Goal: Register for event/course

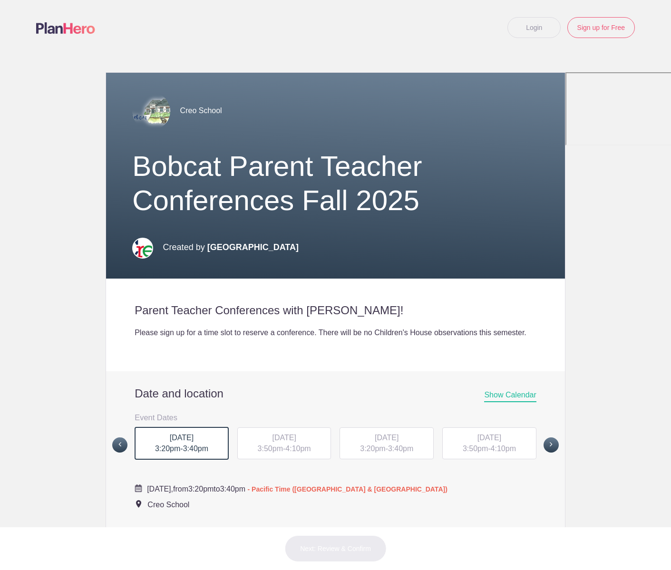
scroll to position [177, 0]
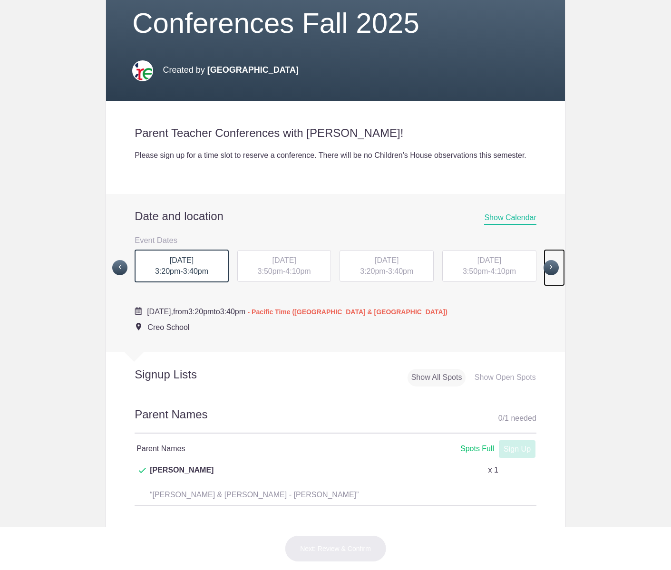
click at [548, 275] on span at bounding box center [551, 267] width 15 height 15
click at [544, 275] on span at bounding box center [551, 267] width 15 height 15
click at [482, 264] on span "[DATE]" at bounding box center [490, 260] width 24 height 8
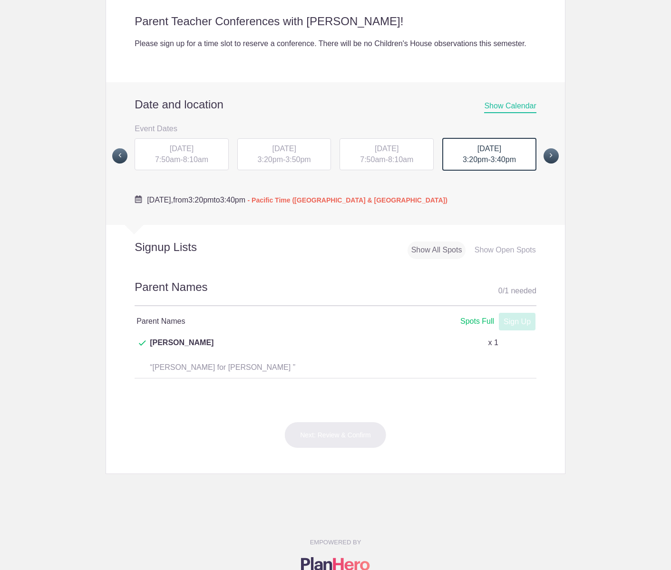
scroll to position [290, 0]
click at [544, 163] on span at bounding box center [551, 155] width 15 height 15
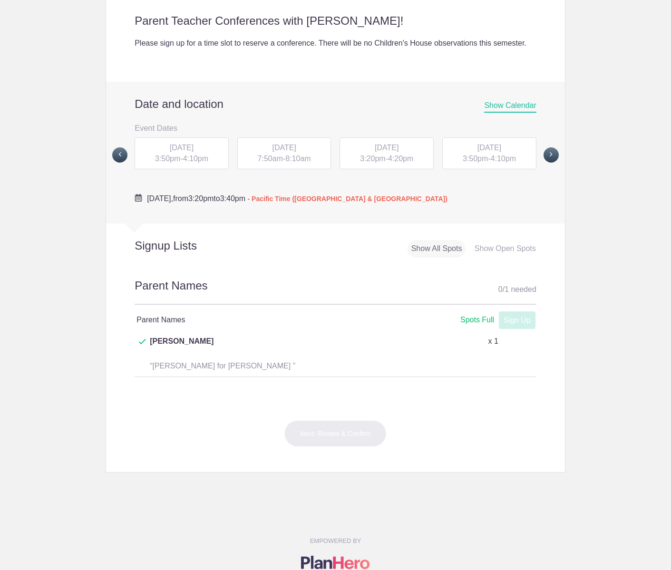
click at [190, 163] on span "4:10pm" at bounding box center [195, 159] width 25 height 8
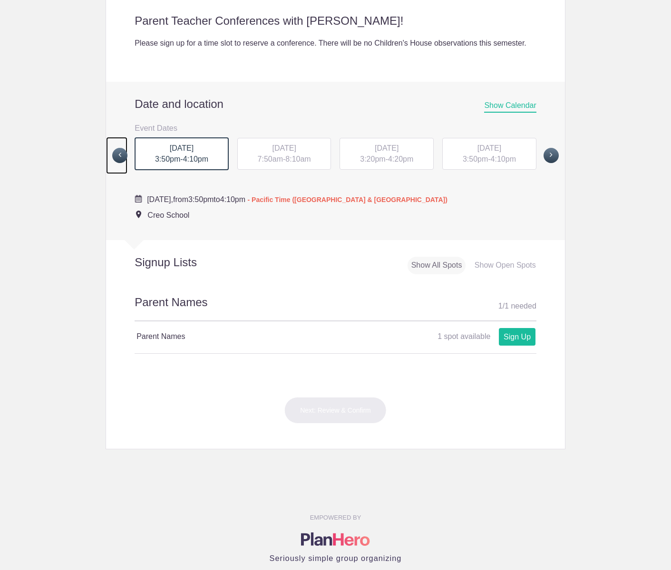
click at [122, 163] on span at bounding box center [119, 155] width 15 height 15
click at [469, 163] on span "3:20pm" at bounding box center [475, 159] width 25 height 8
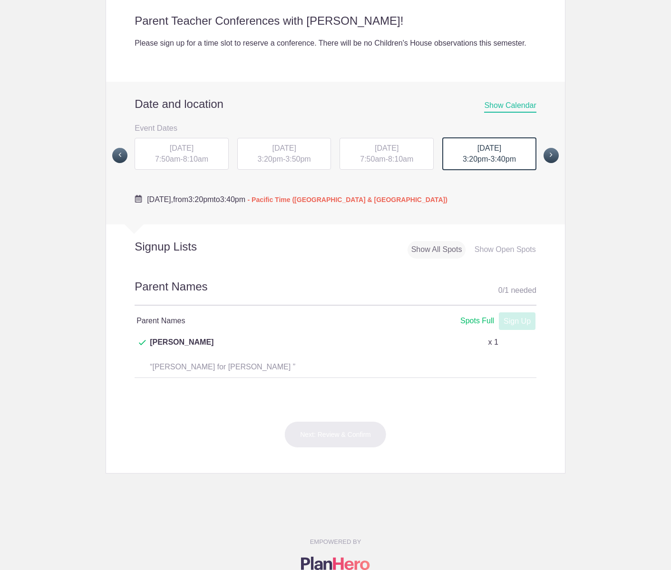
click at [267, 165] on div "[DATE] 3:20pm - 3:50pm" at bounding box center [284, 154] width 94 height 32
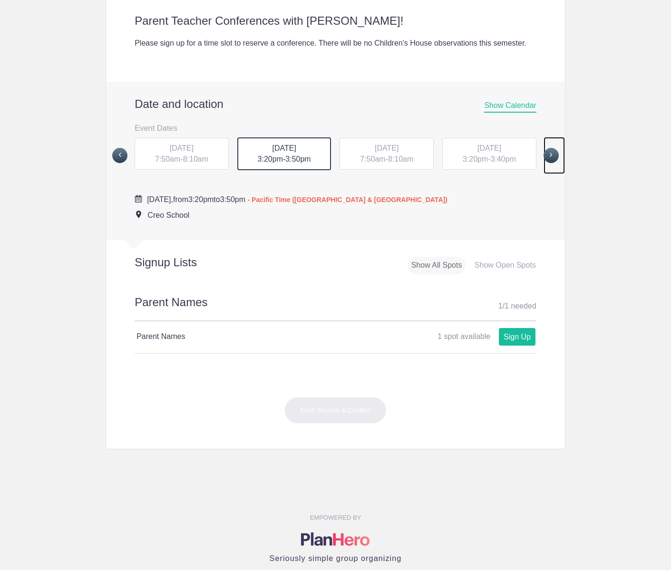
click at [551, 163] on span at bounding box center [551, 155] width 15 height 15
click at [185, 163] on span "4:10pm" at bounding box center [195, 159] width 25 height 8
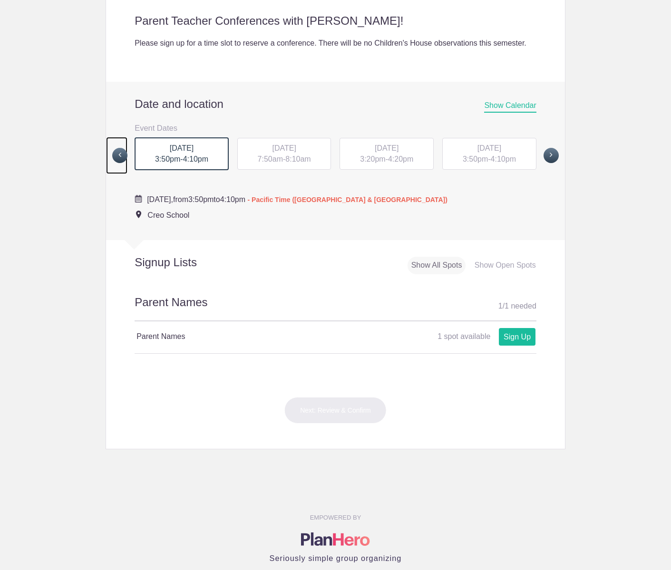
click at [122, 163] on span at bounding box center [119, 155] width 15 height 15
click at [469, 163] on span "3:20pm" at bounding box center [475, 159] width 25 height 8
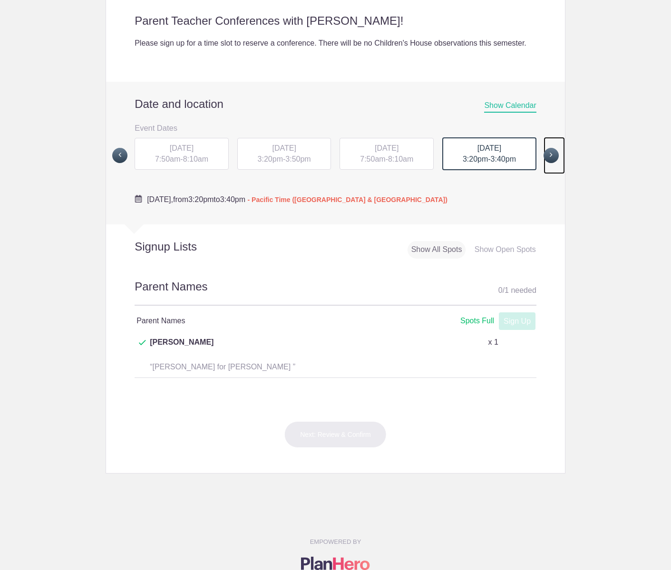
click at [544, 163] on span at bounding box center [551, 155] width 15 height 15
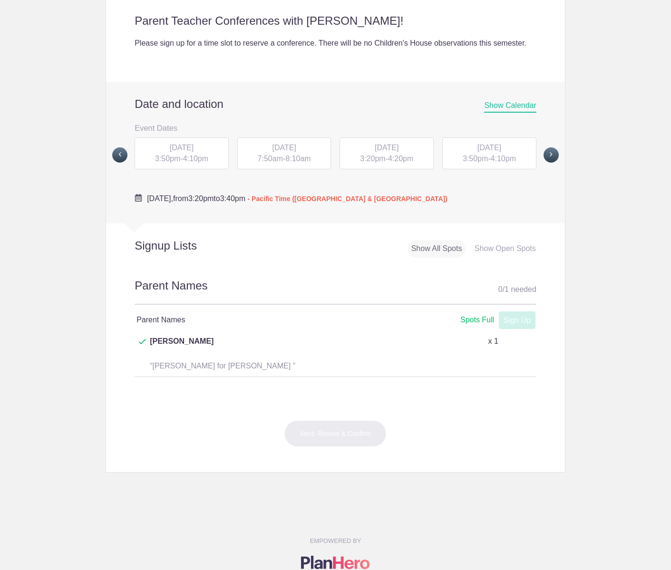
click at [166, 163] on span "3:50pm" at bounding box center [167, 159] width 25 height 8
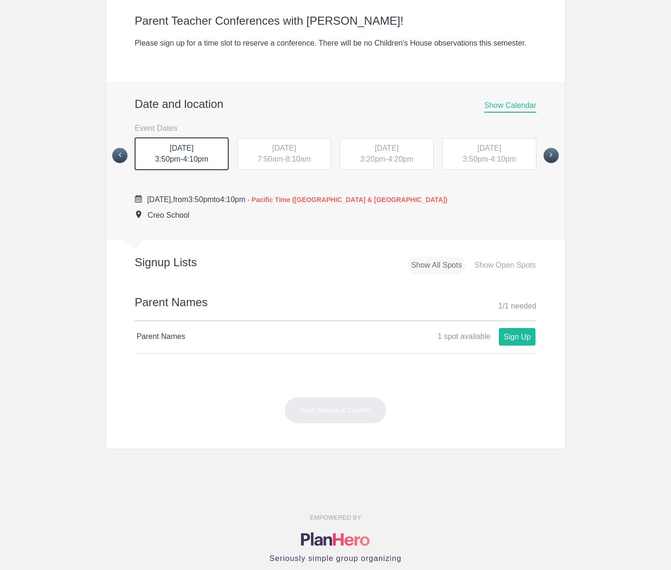
click at [195, 319] on h2 "Parent Names 1 / 1 needed" at bounding box center [336, 307] width 402 height 27
click at [512, 346] on link "Sign Up" at bounding box center [517, 337] width 37 height 18
type input "1"
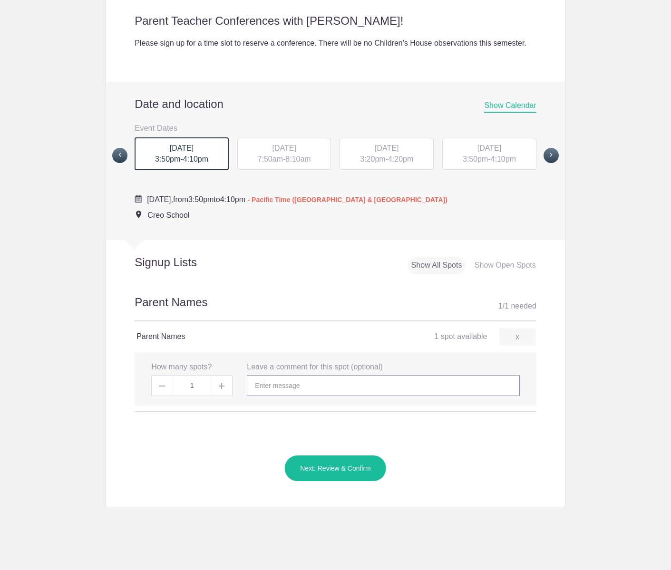
click at [300, 396] on input "text" at bounding box center [383, 385] width 273 height 21
type input "Davin and Elizabeth Clark for Levi Clark"
click at [331, 482] on button "Next: Review & Confirm" at bounding box center [335, 468] width 102 height 27
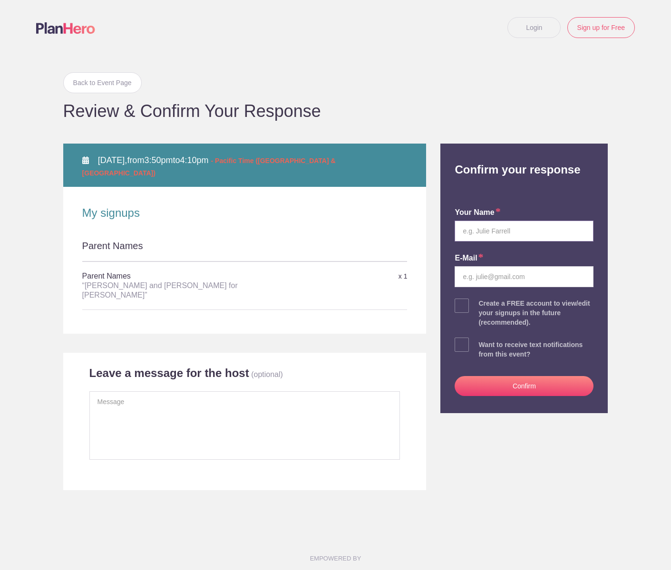
click at [482, 232] on input "text" at bounding box center [524, 231] width 139 height 21
type input "Elizabeth Leon-Clark"
type input "eleon33@yahoo.com"
click at [455, 346] on span at bounding box center [462, 345] width 14 height 14
click at [481, 346] on input "checkbox" at bounding box center [550, 343] width 139 height 6
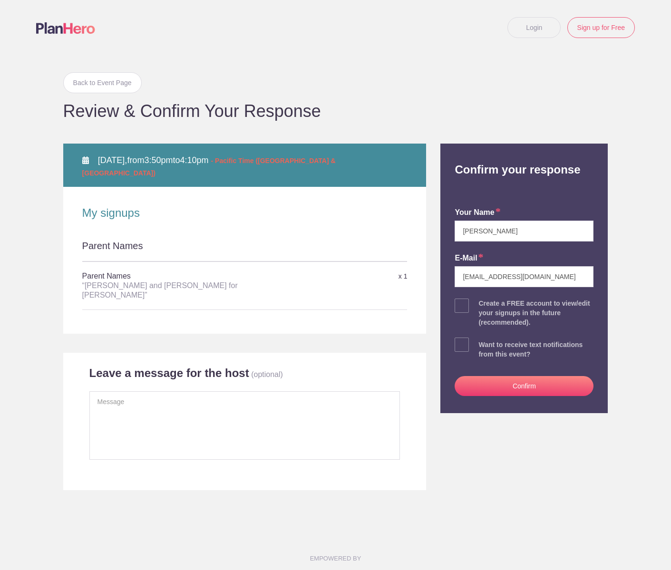
checkbox input "true"
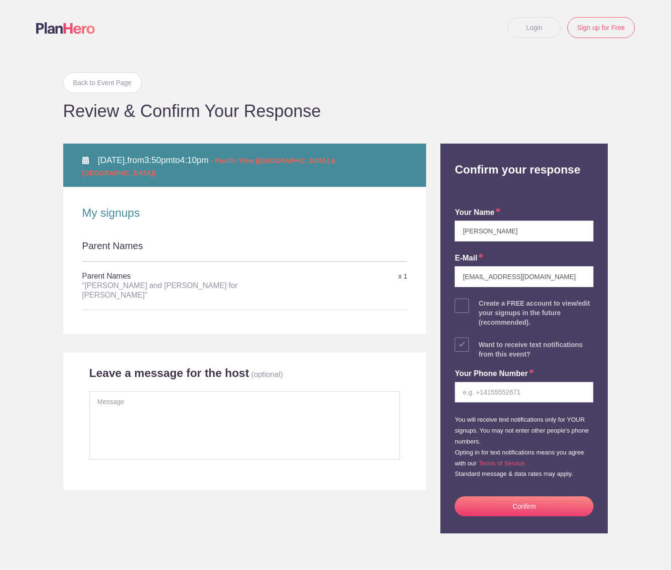
click at [480, 384] on input "tel" at bounding box center [524, 392] width 139 height 21
type input "8319029996"
drag, startPoint x: 518, startPoint y: 508, endPoint x: 374, endPoint y: 420, distance: 169.5
click at [374, 420] on div "Back to Event Page Back to Event Page Review & Confirm Your Response THU Octobe…" at bounding box center [335, 294] width 559 height 478
click at [149, 425] on textarea at bounding box center [244, 425] width 311 height 68
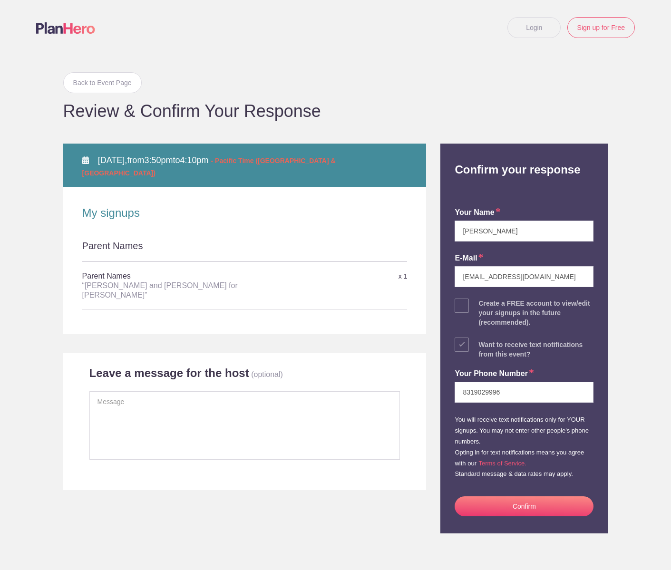
click at [509, 507] on button "Confirm" at bounding box center [524, 507] width 139 height 20
